Goal: Information Seeking & Learning: Check status

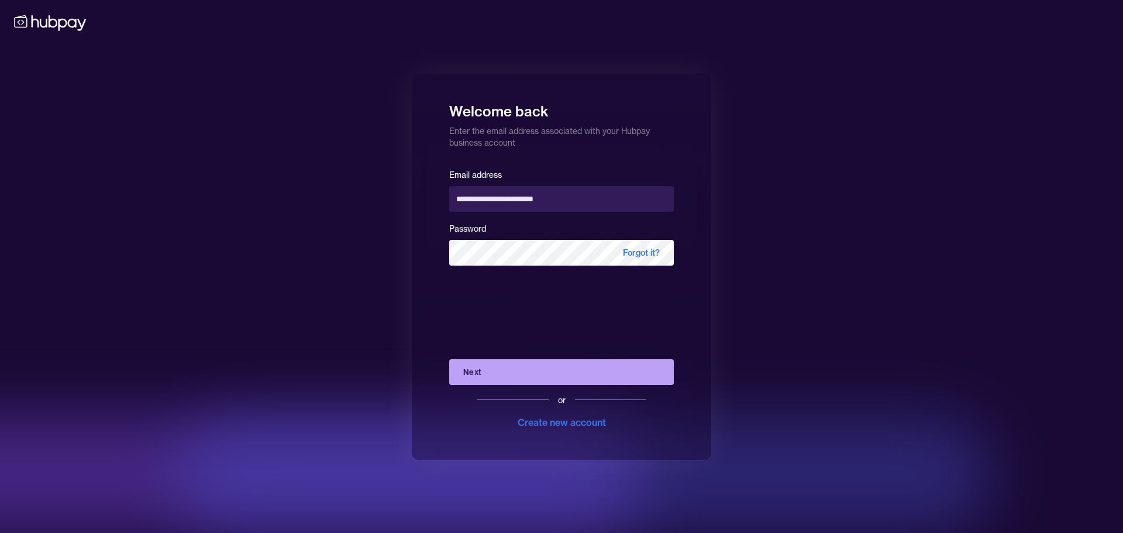
click at [489, 372] on button "Next" at bounding box center [561, 372] width 225 height 26
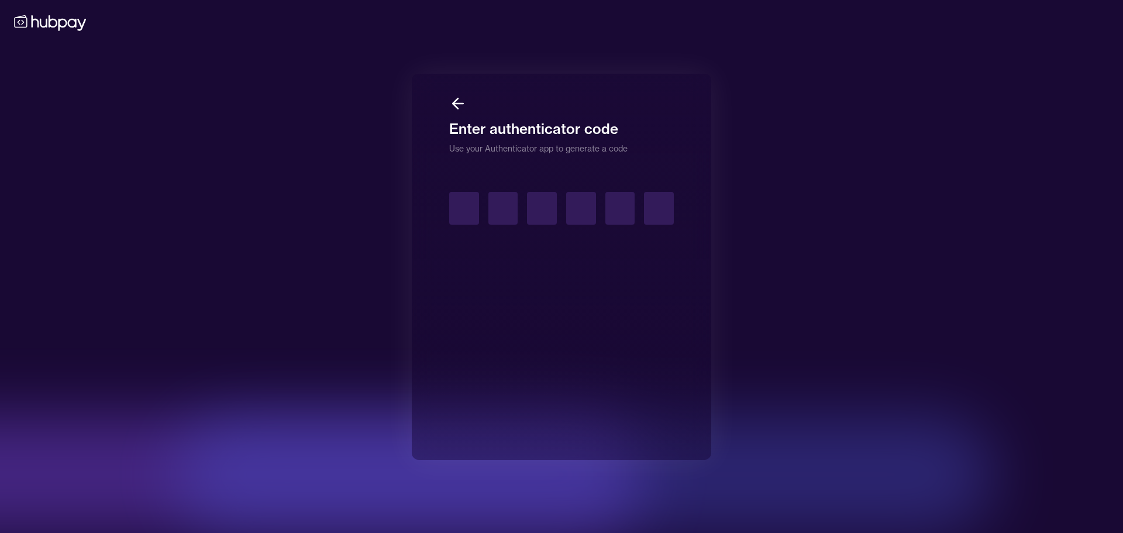
type input "*"
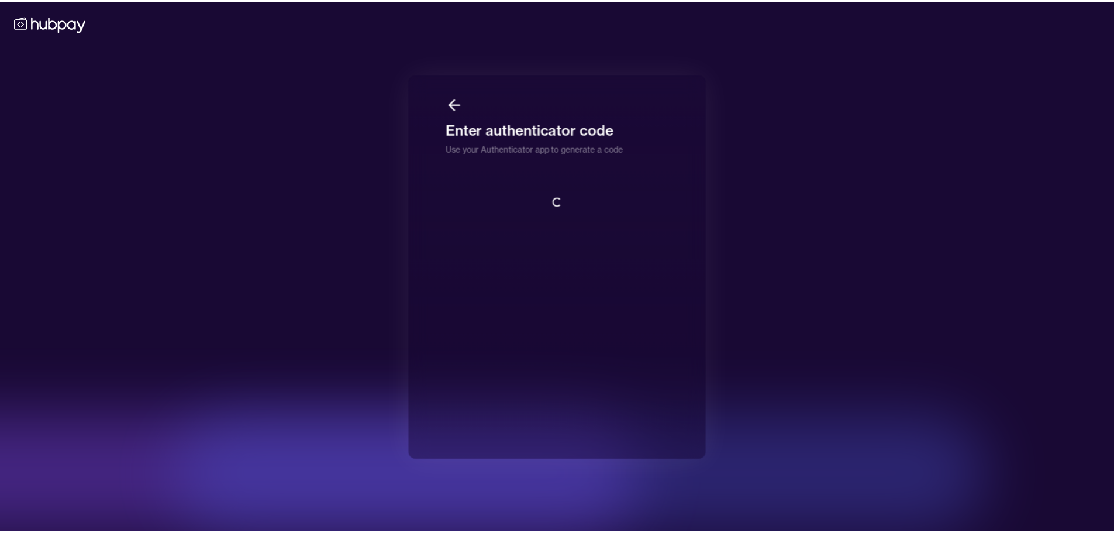
scroll to position [1, 0]
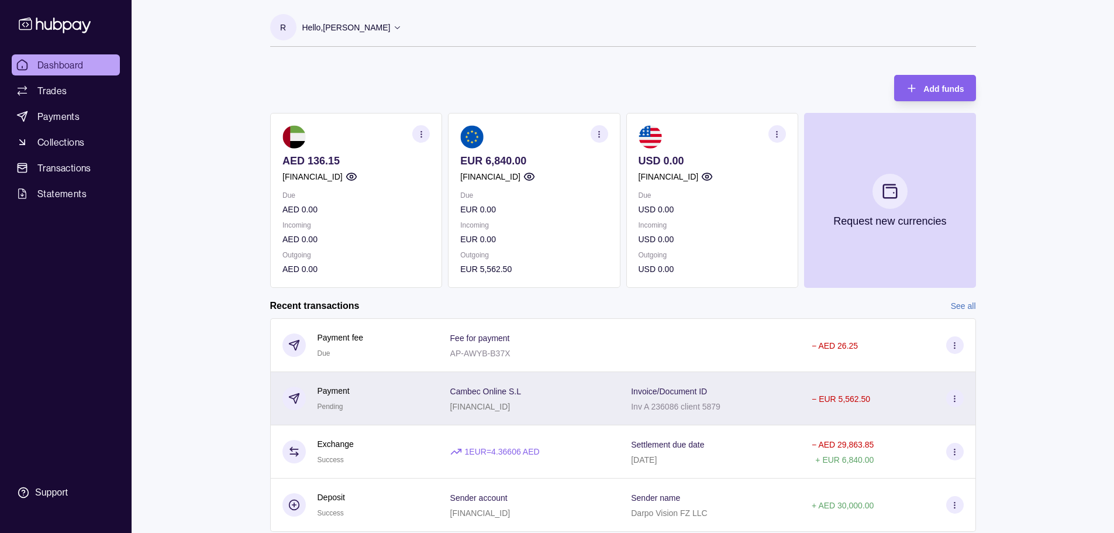
click at [575, 395] on div "Cambec Online S.L [FINANCIAL_ID]" at bounding box center [529, 398] width 158 height 29
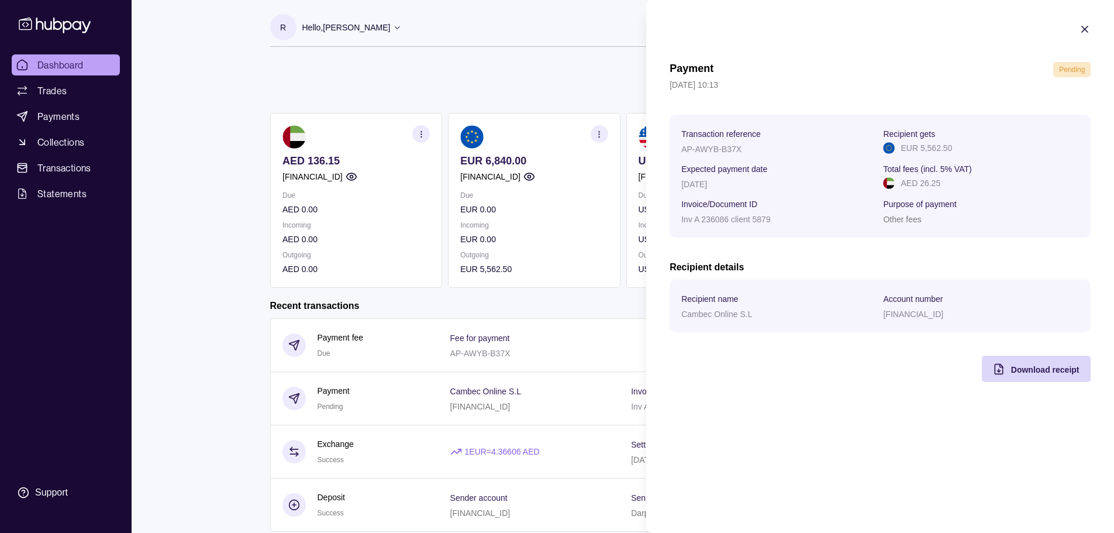
click at [495, 415] on html "Dashboard Trades Payments Collections Transactions Statements Support R Hello, …" at bounding box center [557, 284] width 1114 height 569
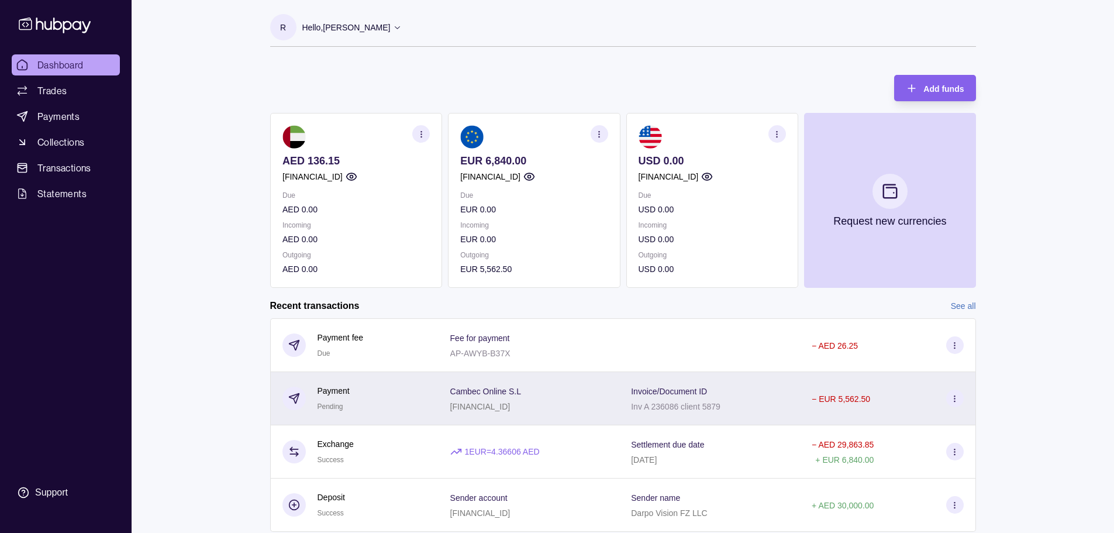
click at [572, 409] on div "Cambec Online S.L [FINANCIAL_ID]" at bounding box center [529, 398] width 158 height 29
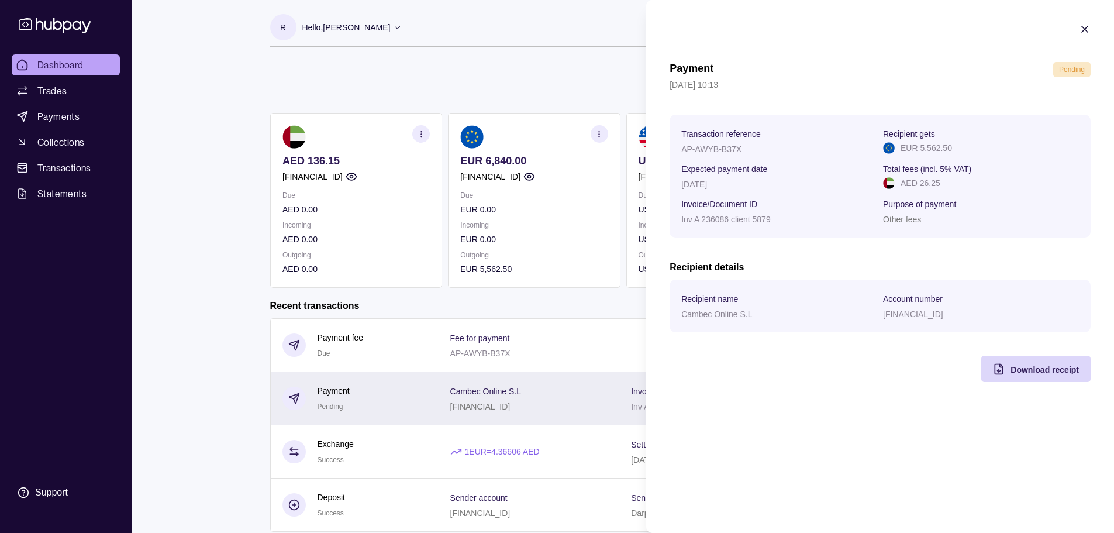
click at [572, 409] on html "Dashboard Trades Payments Collections Transactions Statements Support R Hello, …" at bounding box center [557, 284] width 1114 height 569
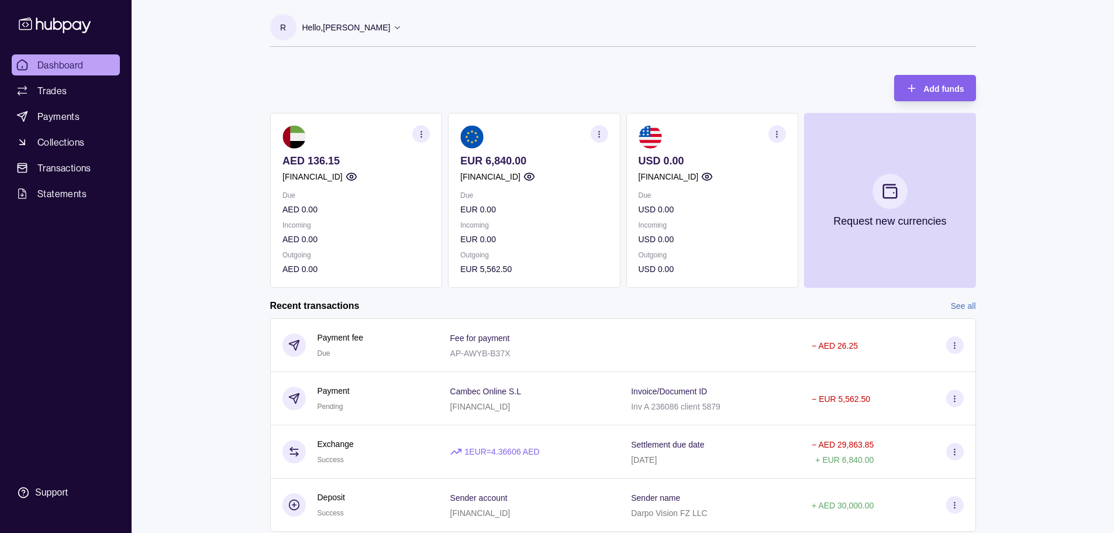
click at [639, 302] on div "Recent transactions See all" at bounding box center [623, 305] width 706 height 13
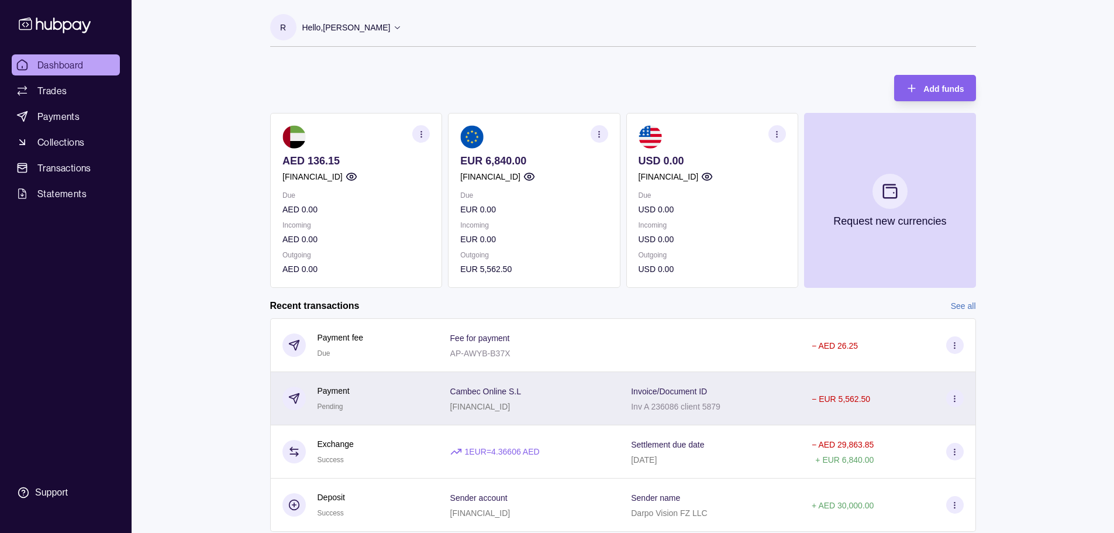
click at [529, 381] on div "Cambec Online S.L [FINANCIAL_ID]" at bounding box center [529, 398] width 181 height 53
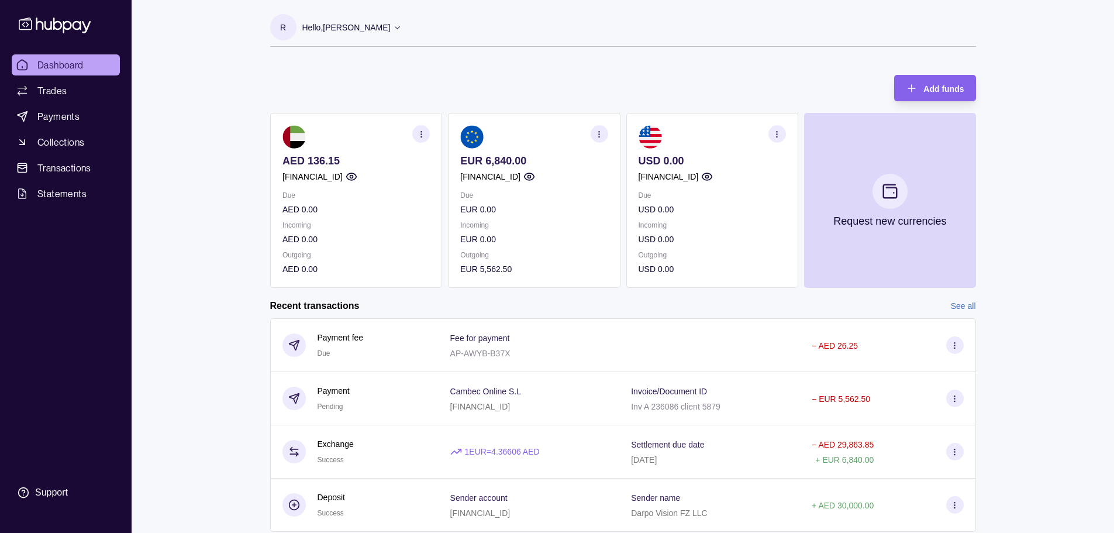
click at [575, 394] on html "Dashboard Trades Payments Collections Transactions Statements Support R Hello, …" at bounding box center [557, 284] width 1114 height 569
click at [46, 93] on span "Trades" at bounding box center [51, 91] width 29 height 14
click at [61, 65] on span "Dashboard" at bounding box center [60, 65] width 46 height 14
click at [199, 282] on div "Dashboard Trades Payments Collections Transactions Statements Support R Hello, …" at bounding box center [557, 284] width 1114 height 569
click at [67, 100] on link "Trades" at bounding box center [66, 90] width 108 height 21
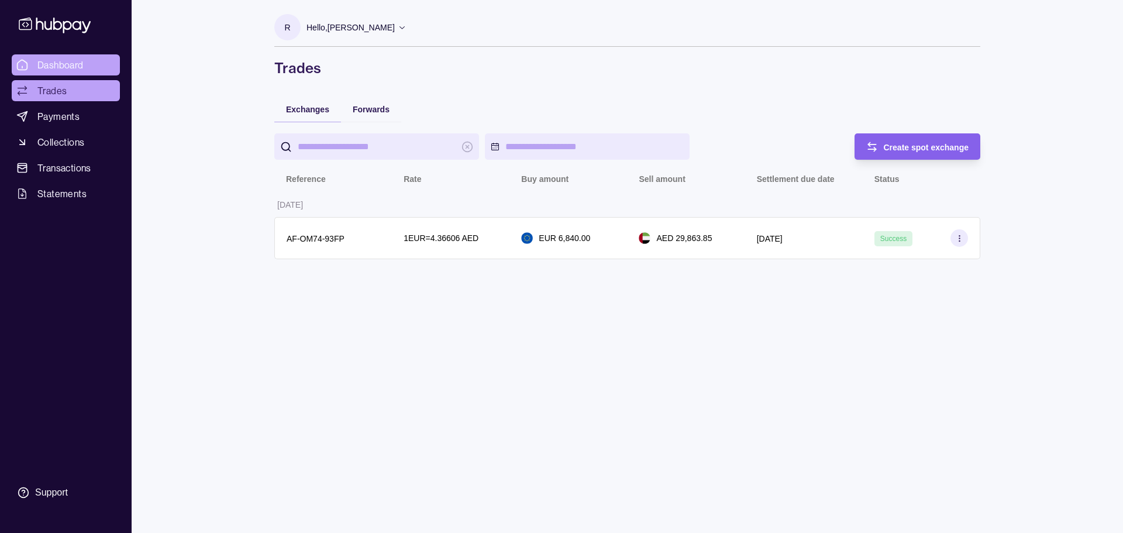
click at [74, 72] on link "Dashboard" at bounding box center [66, 64] width 108 height 21
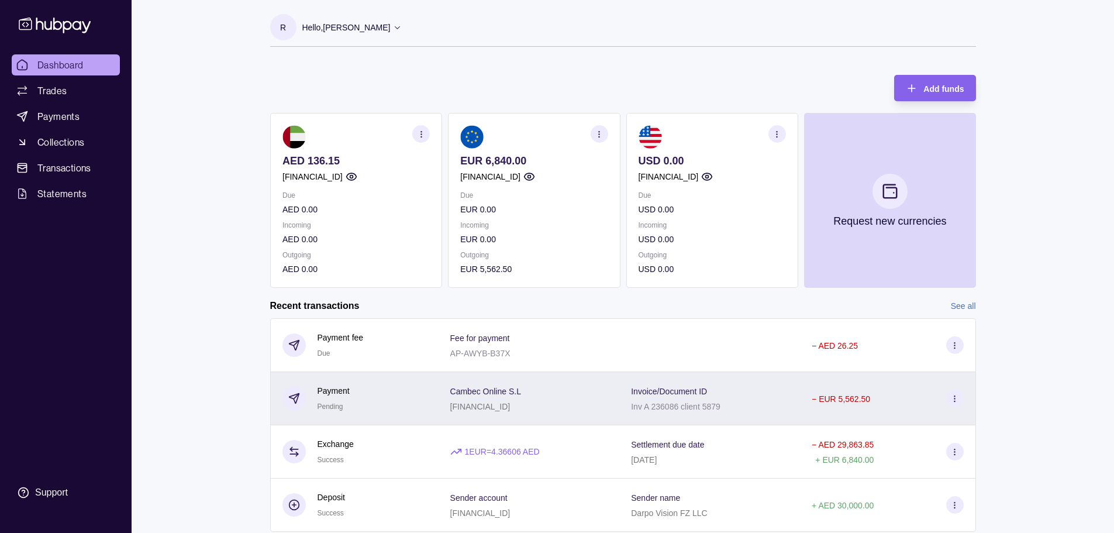
click at [453, 405] on p "[FINANCIAL_ID]" at bounding box center [480, 406] width 60 height 9
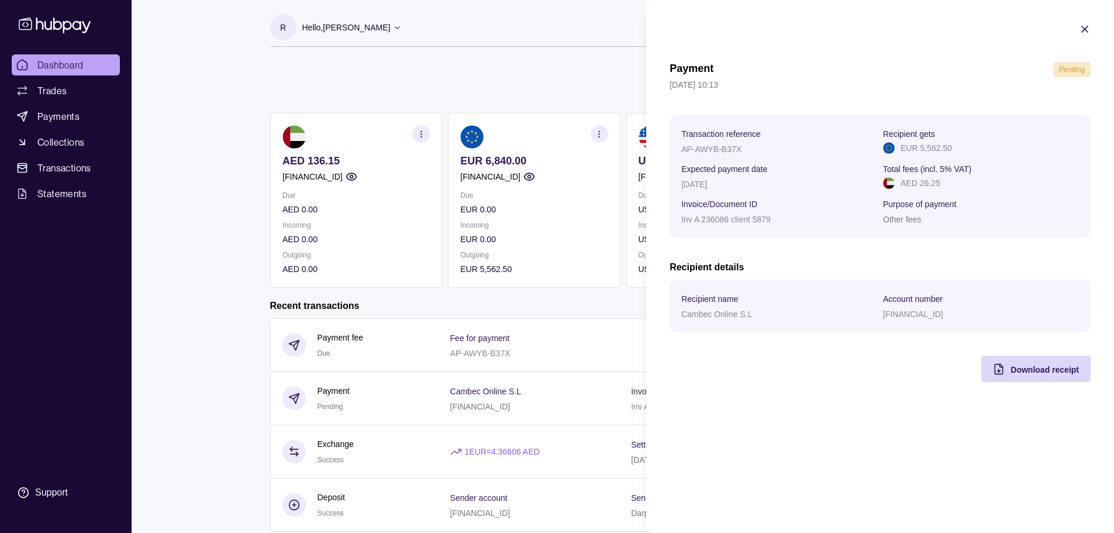
click at [1085, 29] on icon "button" at bounding box center [1085, 29] width 6 height 6
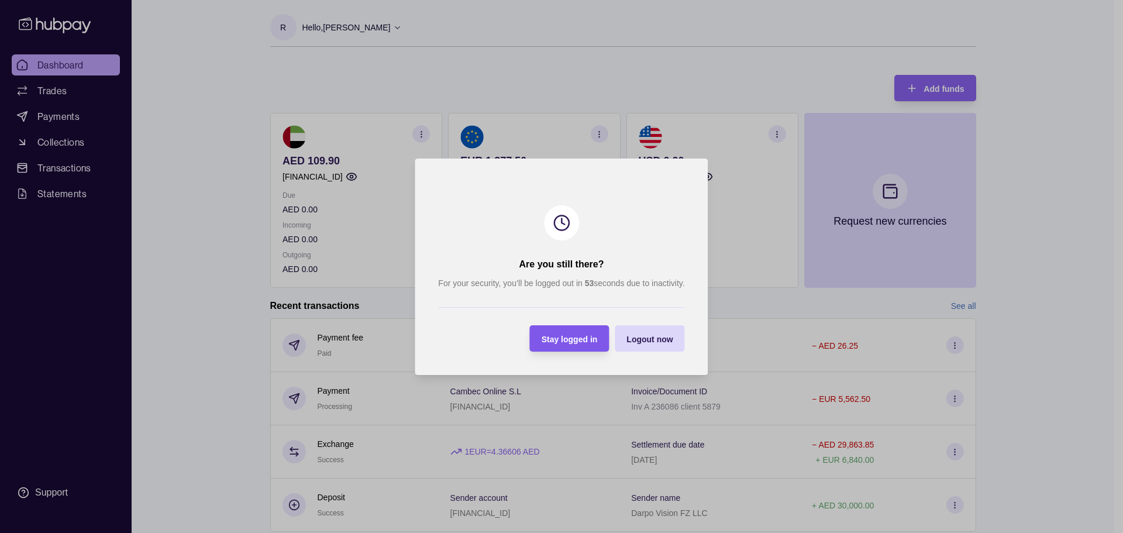
click at [589, 339] on span "Stay logged in" at bounding box center [569, 338] width 56 height 9
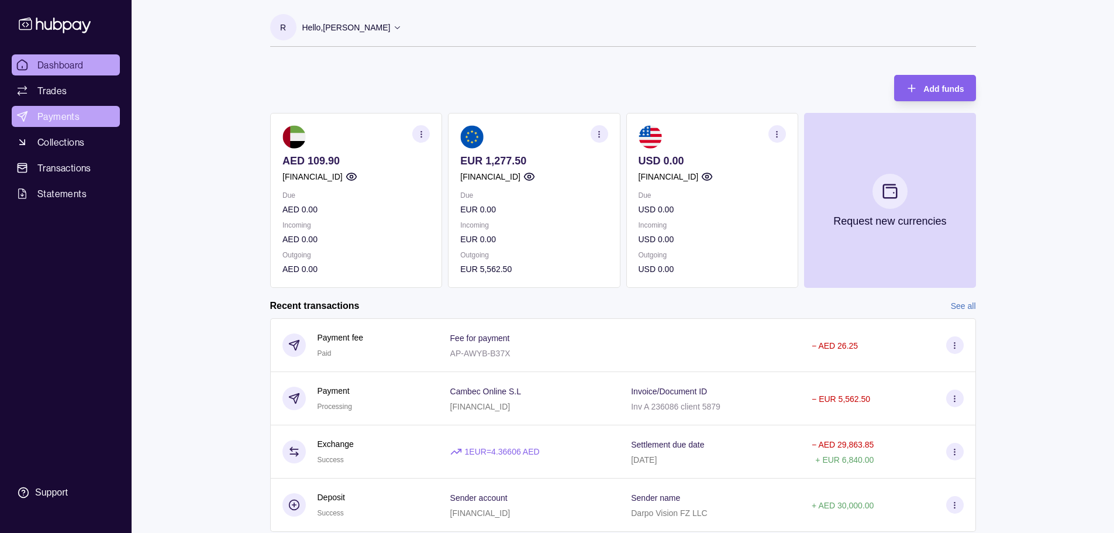
click at [42, 115] on span "Payments" at bounding box center [58, 116] width 42 height 14
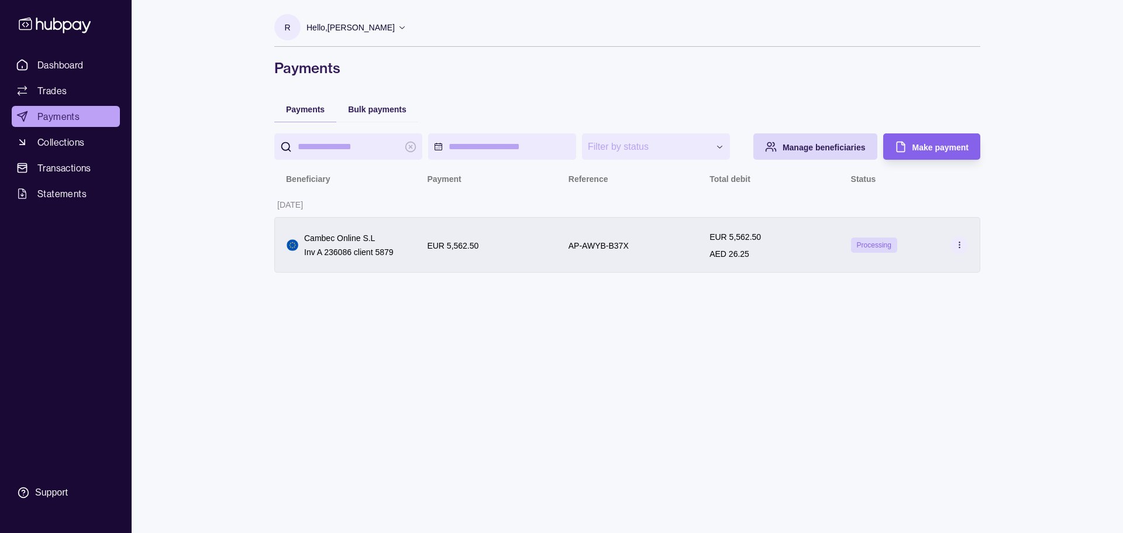
click at [455, 249] on p "EUR 5,562.50" at bounding box center [452, 245] width 51 height 9
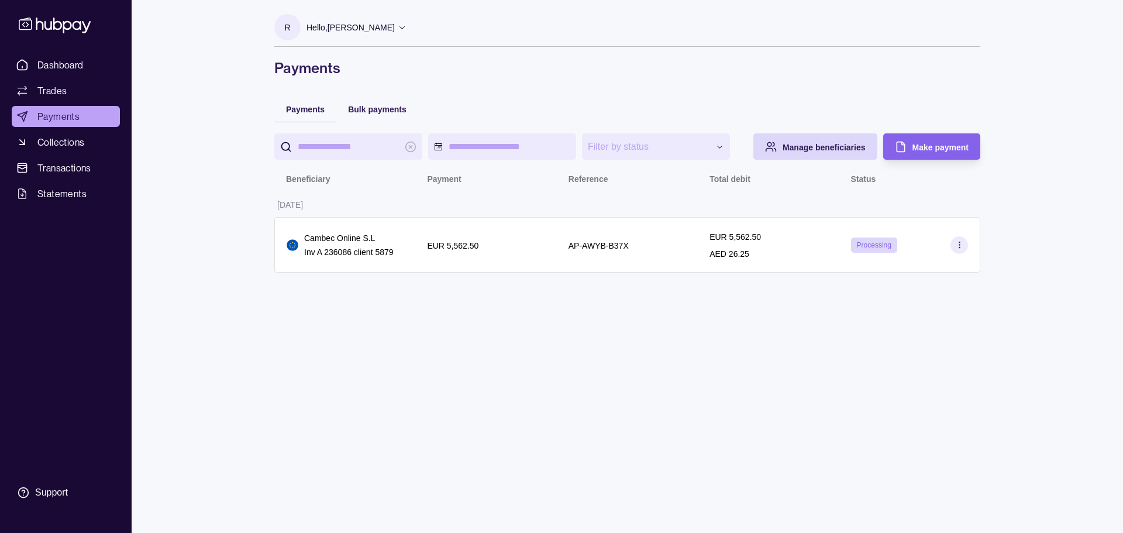
click at [481, 473] on html "**********" at bounding box center [561, 266] width 1123 height 533
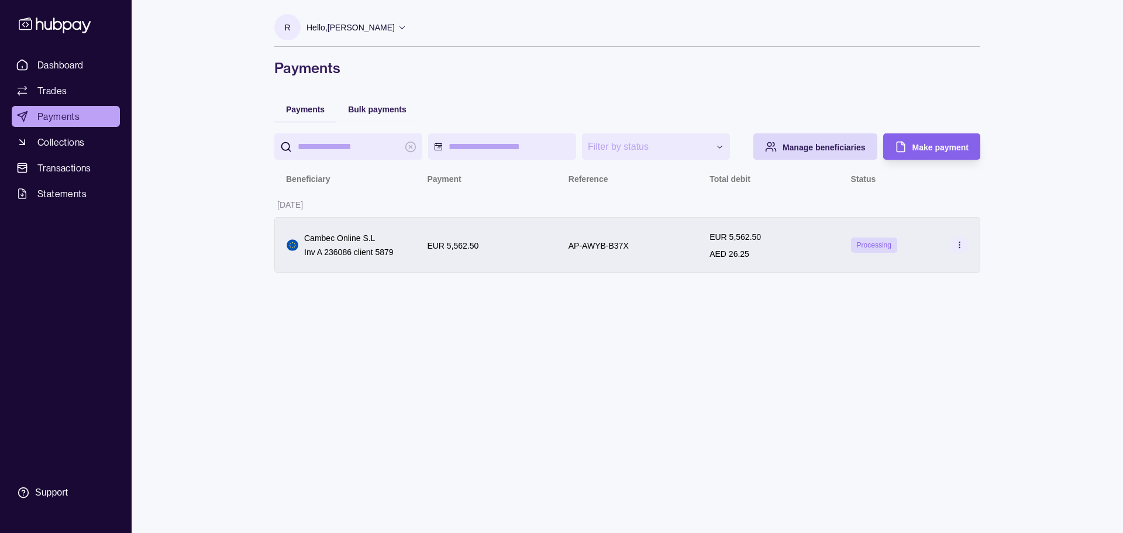
click at [493, 250] on div "EUR 5,562.50" at bounding box center [486, 245] width 118 height 14
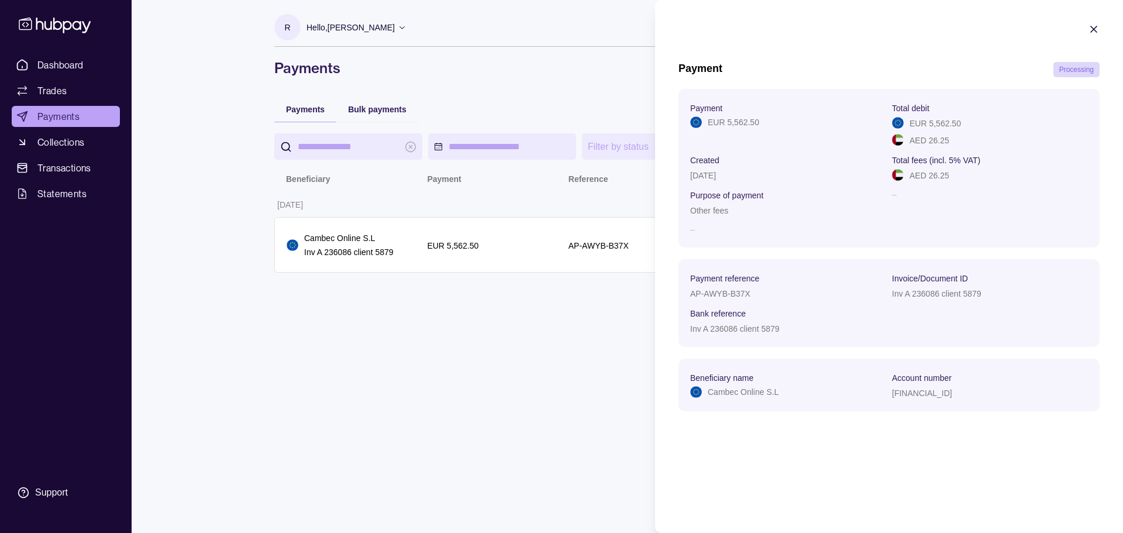
click at [1075, 73] on span "Processing" at bounding box center [1076, 69] width 35 height 8
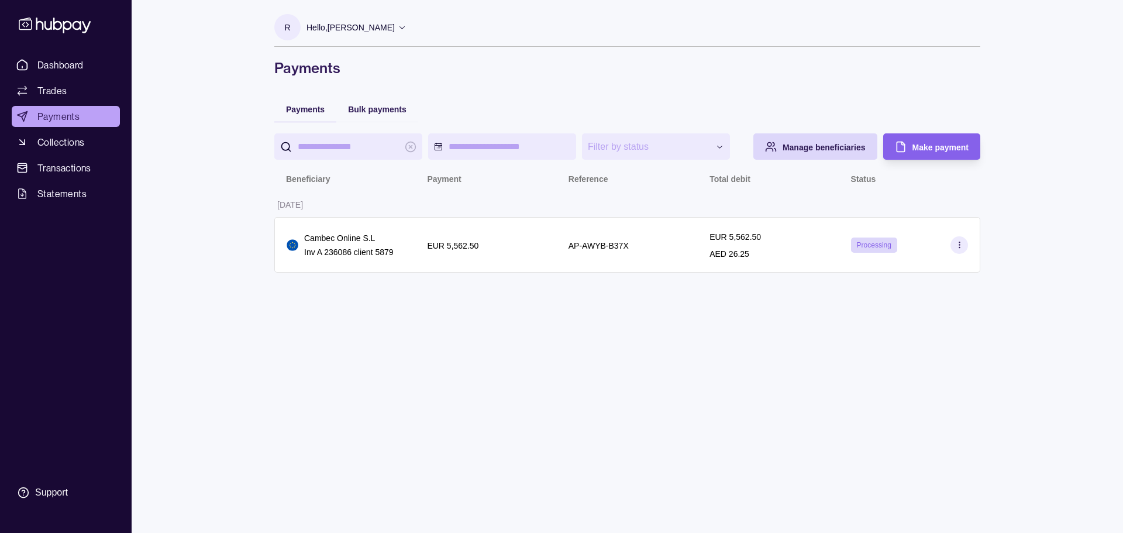
click at [381, 309] on html "**********" at bounding box center [561, 266] width 1123 height 533
click at [79, 71] on span "Dashboard" at bounding box center [60, 65] width 46 height 14
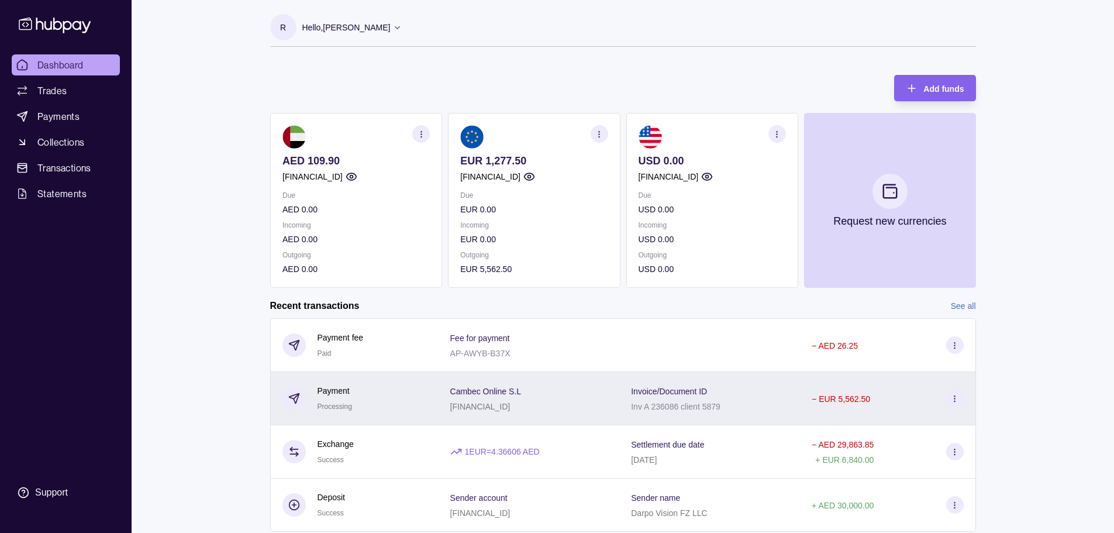
click at [521, 398] on div "Cambec Online S.L [FINANCIAL_ID]" at bounding box center [485, 398] width 71 height 29
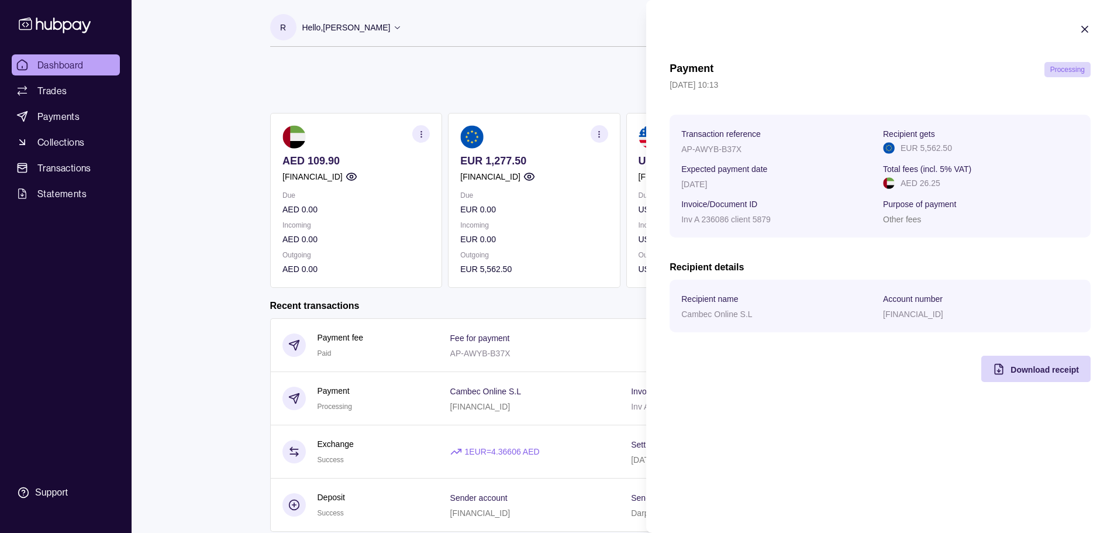
click at [1091, 28] on section "Payment Processing [DATE] 10:13 Transaction reference AP-AWYB-B37X Recipient ge…" at bounding box center [880, 202] width 468 height 405
click at [1086, 28] on icon "button" at bounding box center [1085, 29] width 6 height 6
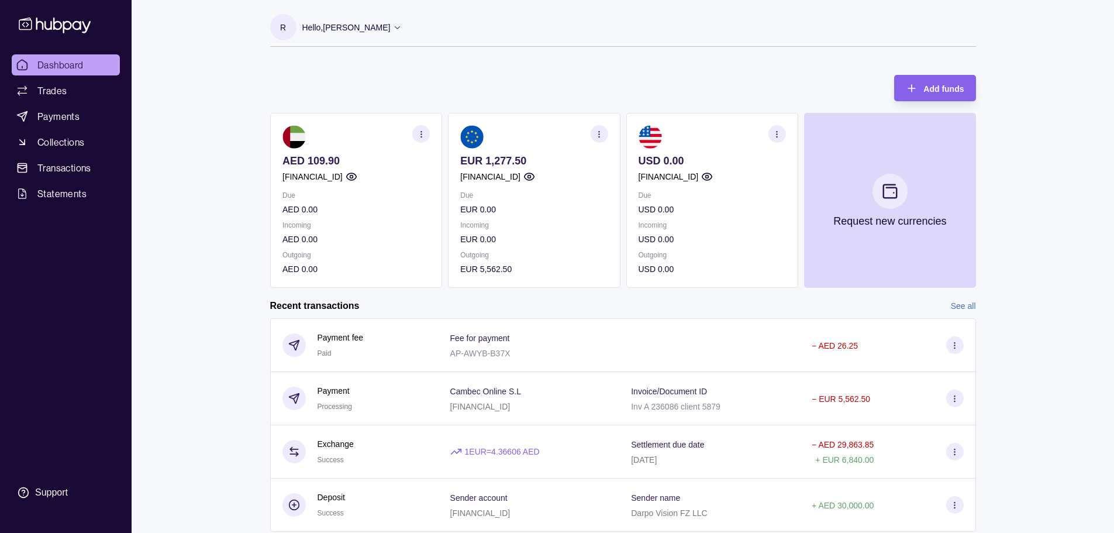
drag, startPoint x: 1065, startPoint y: 244, endPoint x: 1041, endPoint y: 238, distance: 25.4
click at [1065, 244] on div "Dashboard Trades Payments Collections Transactions Statements Support R Hello, …" at bounding box center [557, 284] width 1114 height 569
click at [71, 185] on link "Statements" at bounding box center [66, 193] width 108 height 21
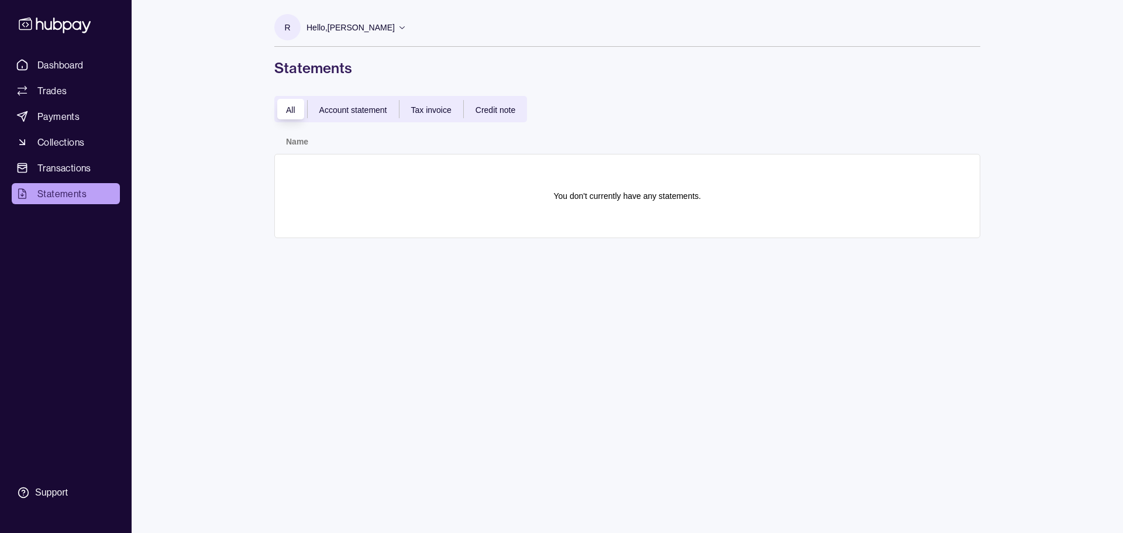
click at [347, 113] on span "Account statement" at bounding box center [353, 109] width 68 height 9
click at [292, 116] on div "All" at bounding box center [290, 109] width 33 height 14
click at [492, 113] on span "Credit note" at bounding box center [495, 109] width 40 height 9
click at [421, 101] on div "All Account statement Tax invoice Credit note" at bounding box center [400, 109] width 253 height 26
click at [421, 112] on span "Tax invoice" at bounding box center [431, 109] width 40 height 9
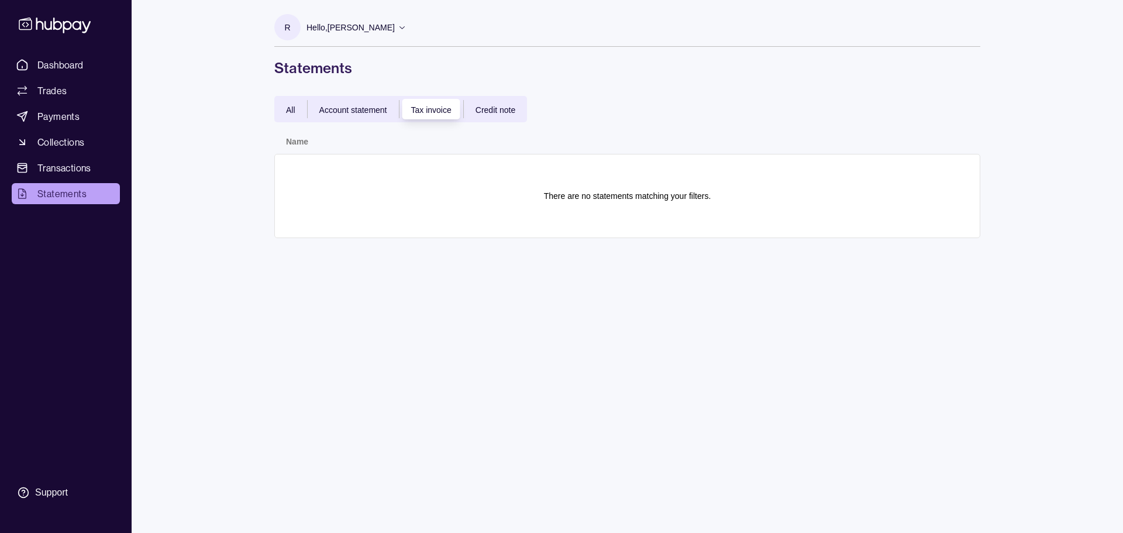
click at [288, 105] on span "All" at bounding box center [290, 109] width 9 height 9
click at [29, 146] on link "Collections" at bounding box center [66, 142] width 108 height 21
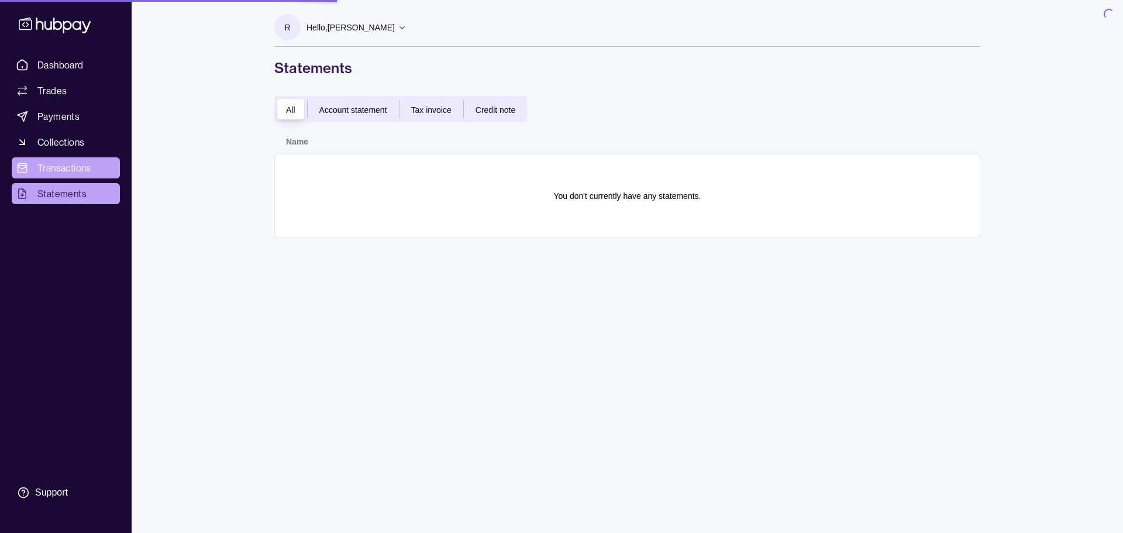
click at [47, 163] on span "Transactions" at bounding box center [64, 168] width 54 height 14
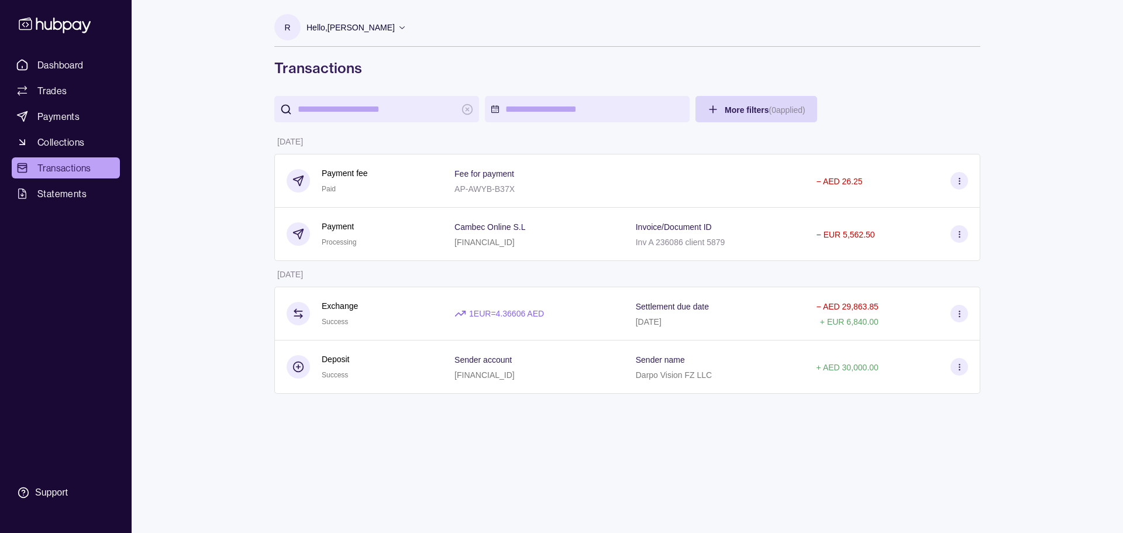
click at [380, 26] on p "Hello, [PERSON_NAME]" at bounding box center [350, 27] width 88 height 13
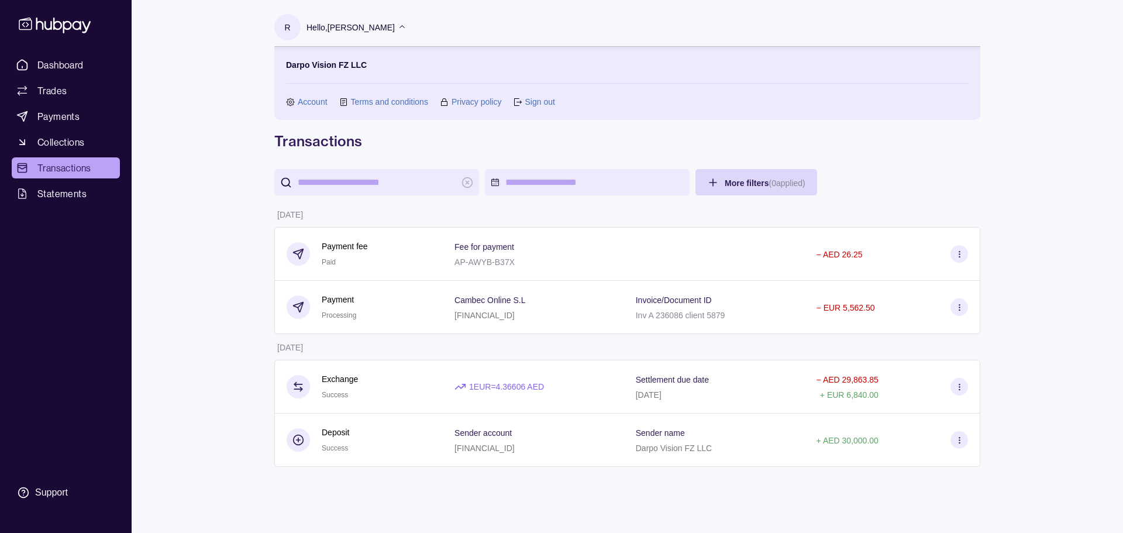
click at [380, 26] on p "Hello, [PERSON_NAME]" at bounding box center [350, 27] width 88 height 13
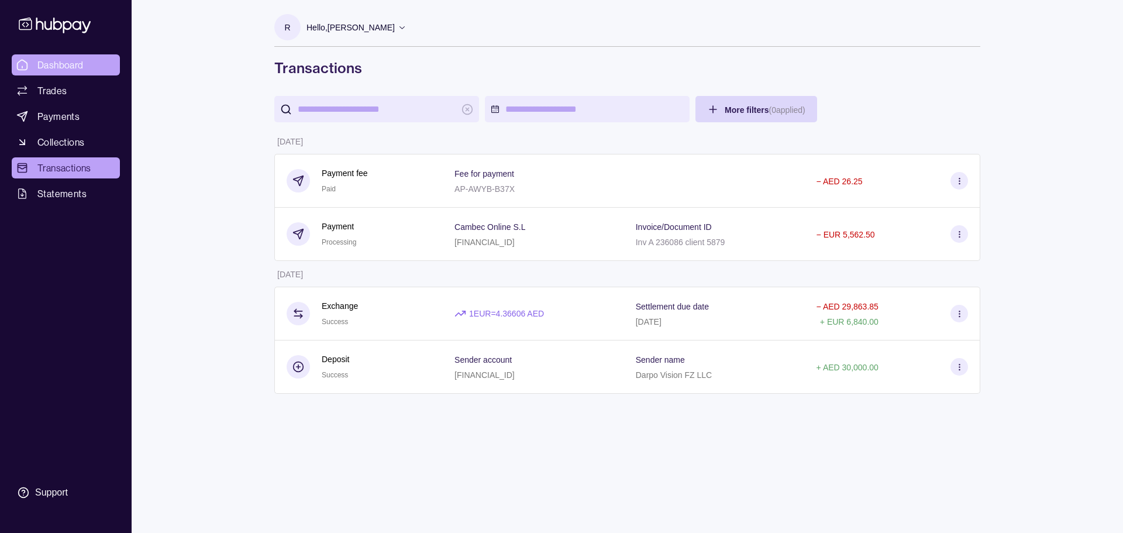
click at [68, 70] on span "Dashboard" at bounding box center [60, 65] width 46 height 14
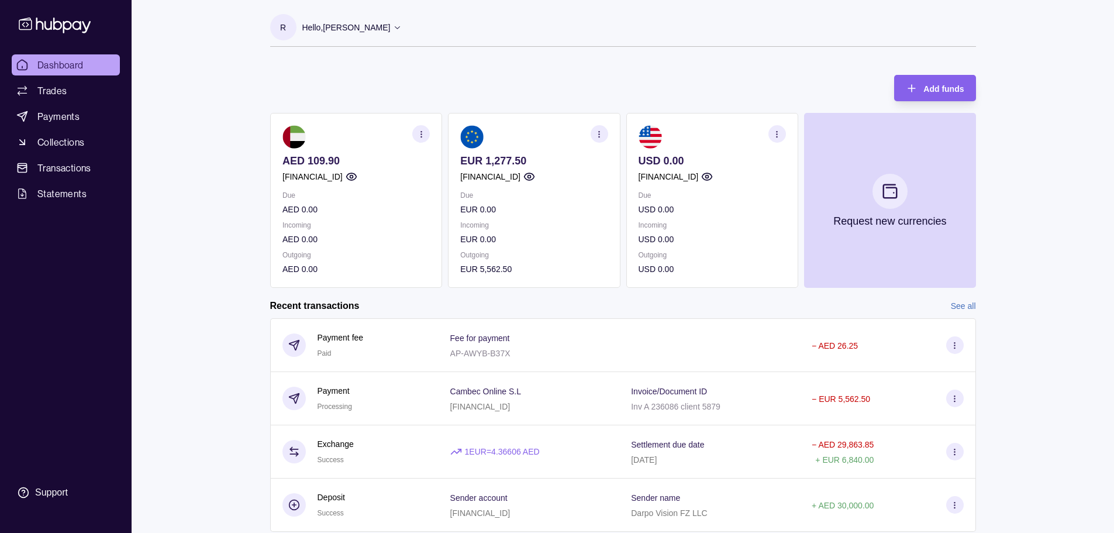
drag, startPoint x: 181, startPoint y: 251, endPoint x: 200, endPoint y: 256, distance: 19.3
click at [181, 251] on div "Dashboard Trades Payments Collections Transactions Statements Support R Hello, …" at bounding box center [557, 284] width 1114 height 569
